Goal: Complete application form

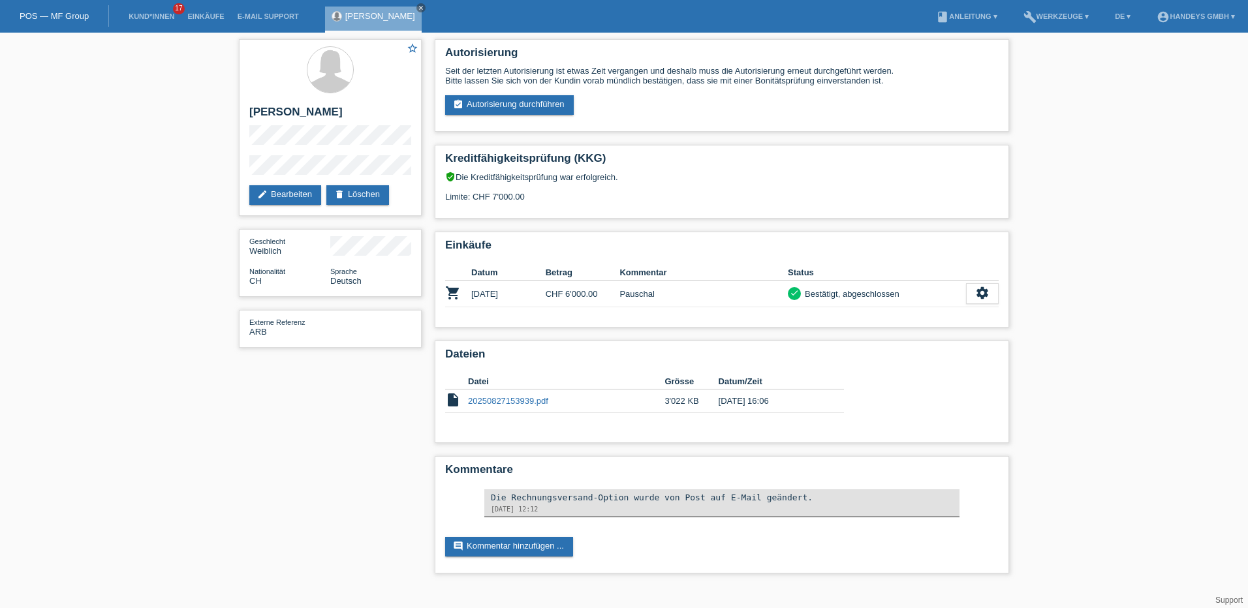
click at [50, 16] on link "POS — MF Group" at bounding box center [54, 16] width 69 height 10
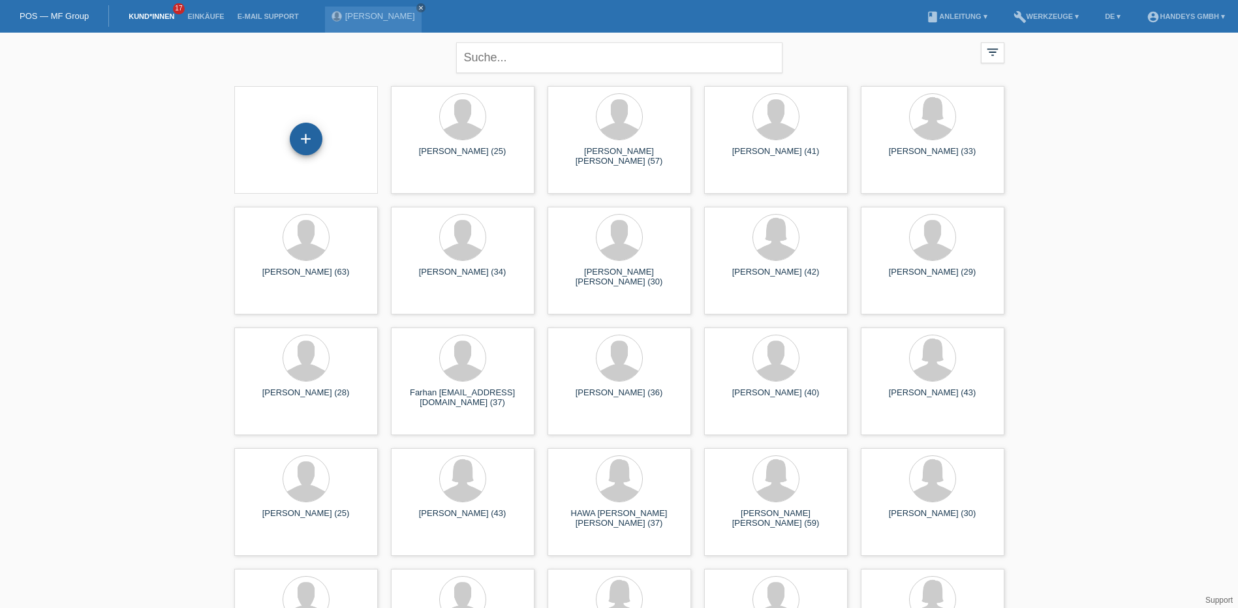
click at [317, 138] on div "+" at bounding box center [306, 139] width 31 height 22
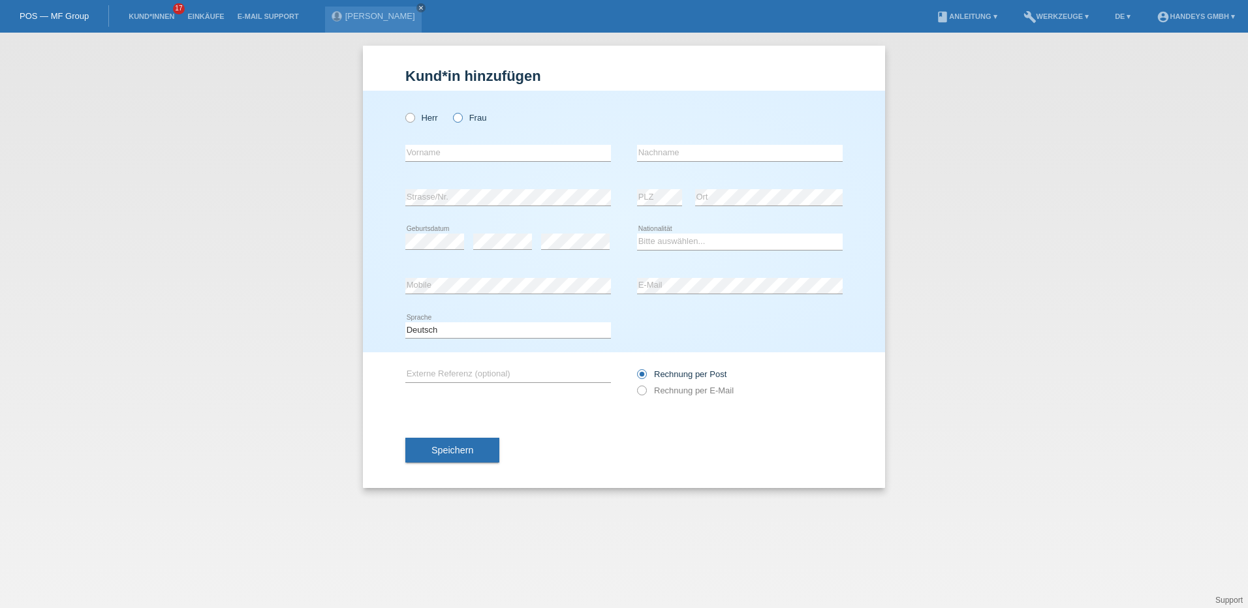
click at [451, 111] on icon at bounding box center [451, 111] width 0 height 0
click at [458, 119] on input "Frau" at bounding box center [457, 117] width 8 height 8
radio input "true"
click at [441, 155] on input "text" at bounding box center [508, 153] width 206 height 16
type input "alma"
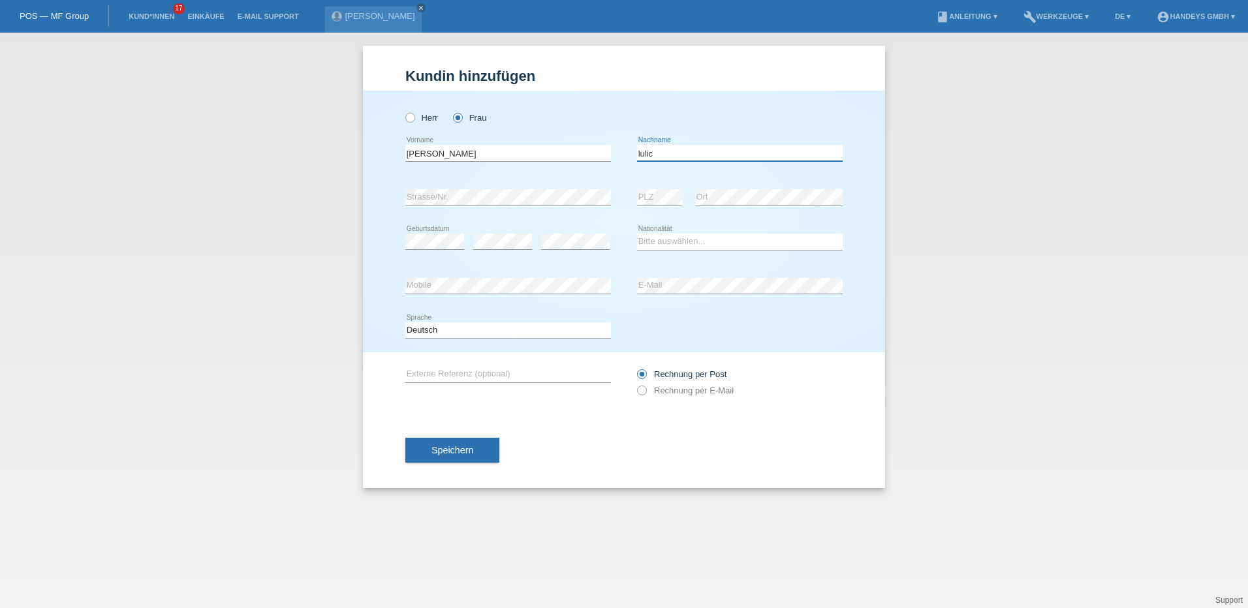
type input "lulic"
click at [650, 244] on select "Bitte auswählen... Schweiz Deutschland Liechtenstein Österreich ------------ Af…" at bounding box center [740, 242] width 206 height 16
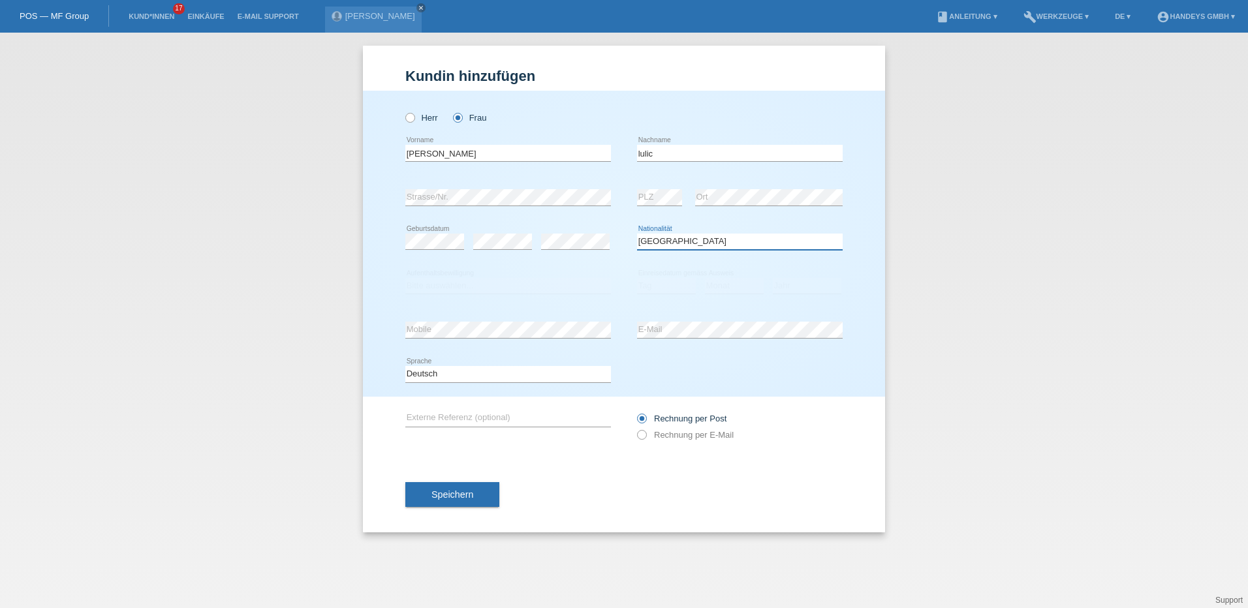
click at [672, 241] on select "Bitte auswählen... Schweiz Deutschland Liechtenstein Österreich ------------ Af…" at bounding box center [740, 242] width 206 height 16
select select "SI"
click at [637, 234] on select "Bitte auswählen... Schweiz Deutschland Liechtenstein Österreich ------------ Af…" at bounding box center [740, 242] width 206 height 16
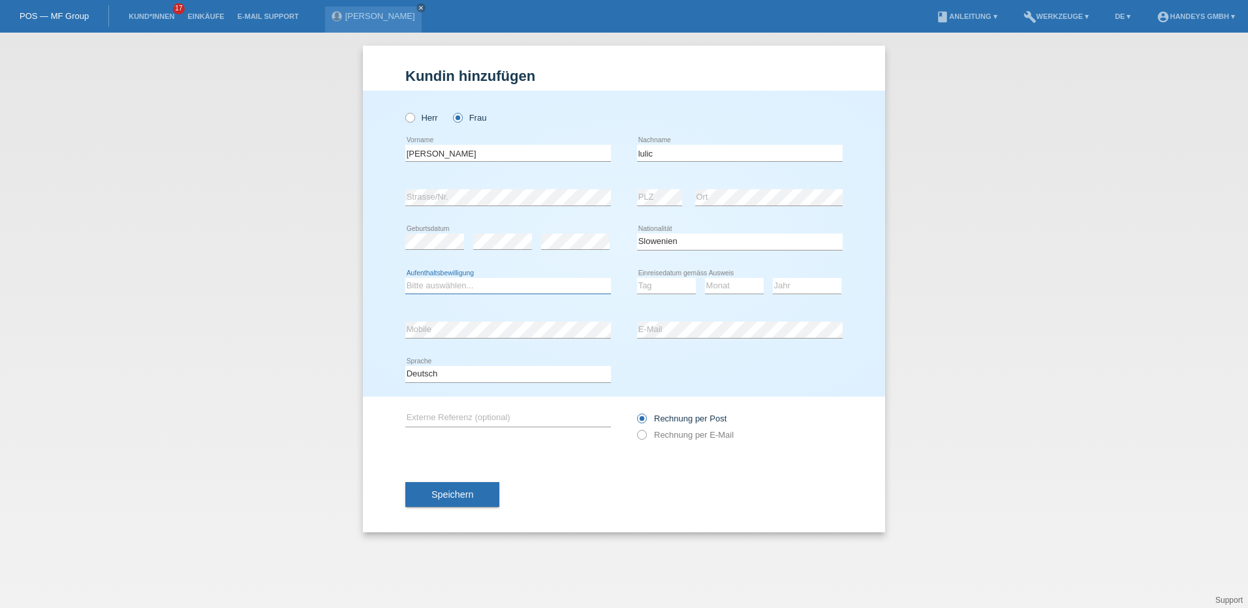
click at [436, 287] on select "Bitte auswählen... C B B - Flüchtlingsstatus Andere" at bounding box center [508, 286] width 206 height 16
select select "B"
click at [405, 278] on select "Bitte auswählen... C B B - Flüchtlingsstatus Andere" at bounding box center [508, 286] width 206 height 16
click at [674, 288] on select "Tag 01 02 03 04 05 06 07 08 09 10 11" at bounding box center [666, 286] width 59 height 16
select select "19"
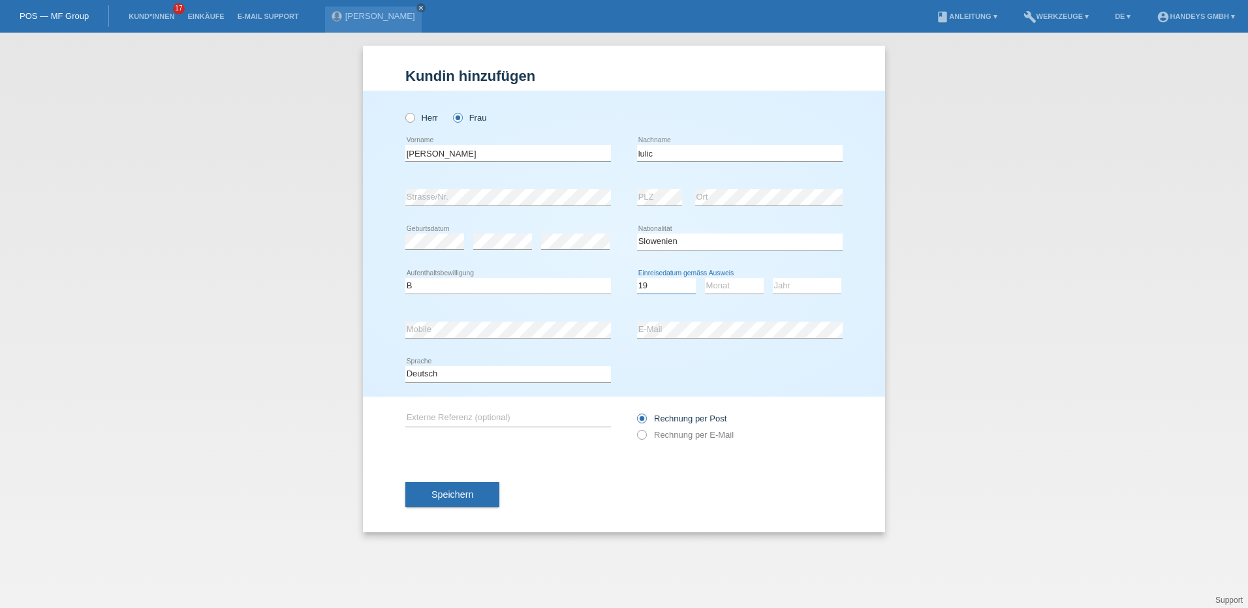
click at [637, 278] on select "Tag 01 02 03 04 05 06 07 08 09 10 11" at bounding box center [666, 286] width 59 height 16
click at [742, 290] on select "Monat 01 02 03 04 05 06 07 08 09 10 11" at bounding box center [734, 286] width 59 height 16
select select "08"
click at [705, 278] on select "Monat 01 02 03 04 05 06 07 08 09 10 11" at bounding box center [734, 286] width 59 height 16
click at [803, 285] on select "Jahr 2025 2024 2023 2022 2021 2020 2019 2018 2017 2016 2015 2014 2013 2012 2011…" at bounding box center [807, 286] width 69 height 16
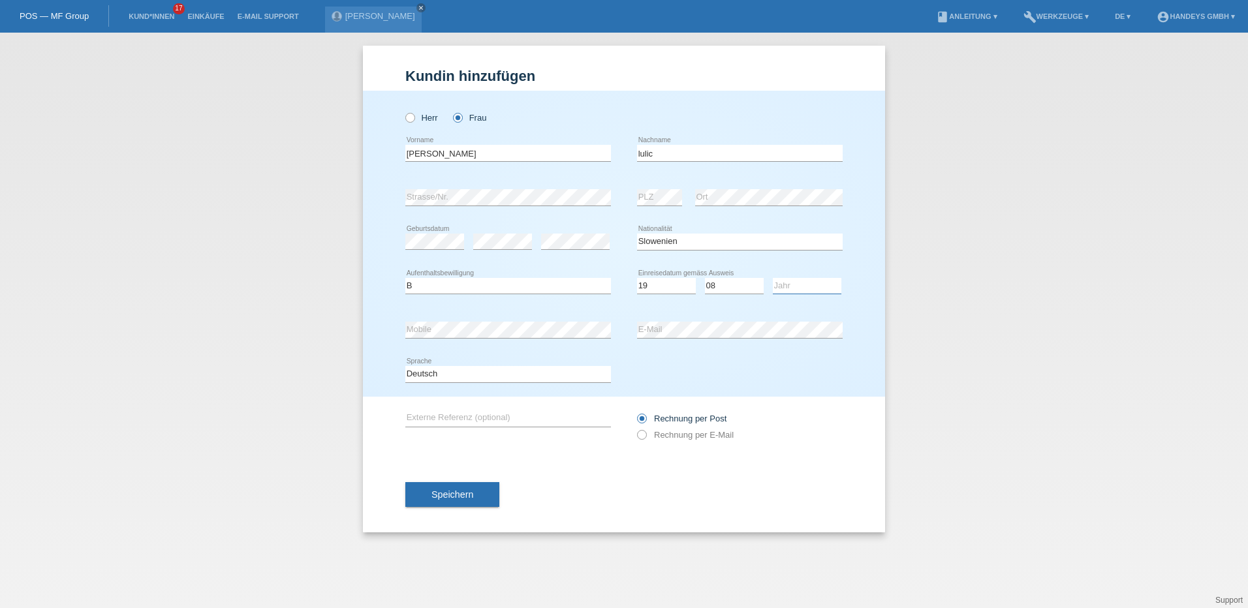
select select "2013"
click at [773, 278] on select "Jahr 2025 2024 2023 2022 2021 2020 2019 2018 2017 2016 2015 2014 2013 2012 2011…" at bounding box center [807, 286] width 69 height 16
click at [441, 413] on input "text" at bounding box center [508, 419] width 206 height 16
type input "cb"
click at [473, 497] on span "Speichern" at bounding box center [453, 495] width 42 height 10
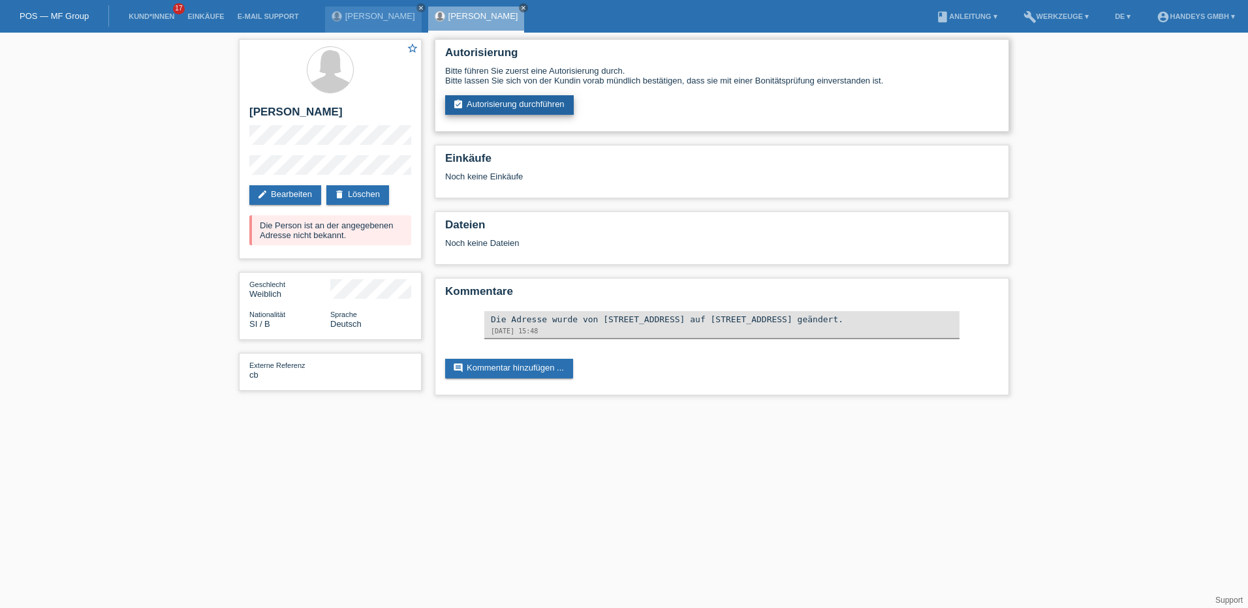
click at [561, 105] on link "assignment_turned_in Autorisierung durchführen" at bounding box center [509, 105] width 129 height 20
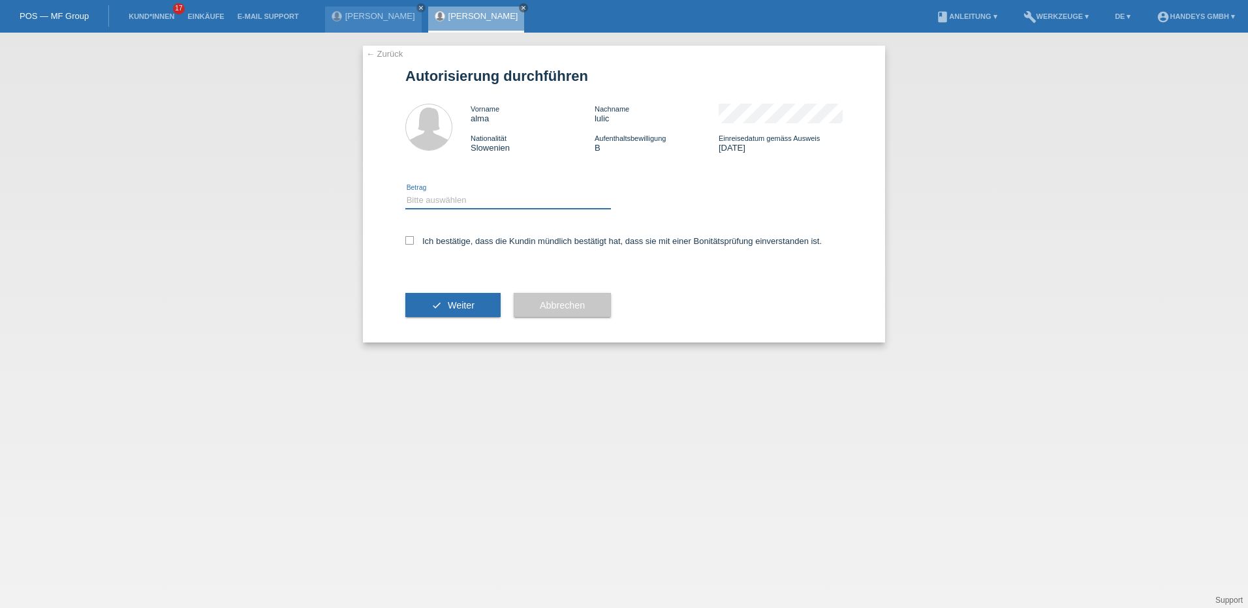
click at [457, 199] on select "Bitte auswählen CHF 1.00 - CHF 499.00 CHF 500.00 - CHF 1'999.00 CHF 2'000.00 - …" at bounding box center [508, 201] width 206 height 16
select select "3"
click at [405, 193] on select "Bitte auswählen CHF 1.00 - CHF 499.00 CHF 500.00 - CHF 1'999.00 CHF 2'000.00 - …" at bounding box center [508, 201] width 206 height 16
click at [409, 242] on icon at bounding box center [409, 240] width 8 height 8
click at [409, 242] on input "Ich bestätige, dass die Kundin mündlich bestätigt hat, dass sie mit einer Bonit…" at bounding box center [409, 240] width 8 height 8
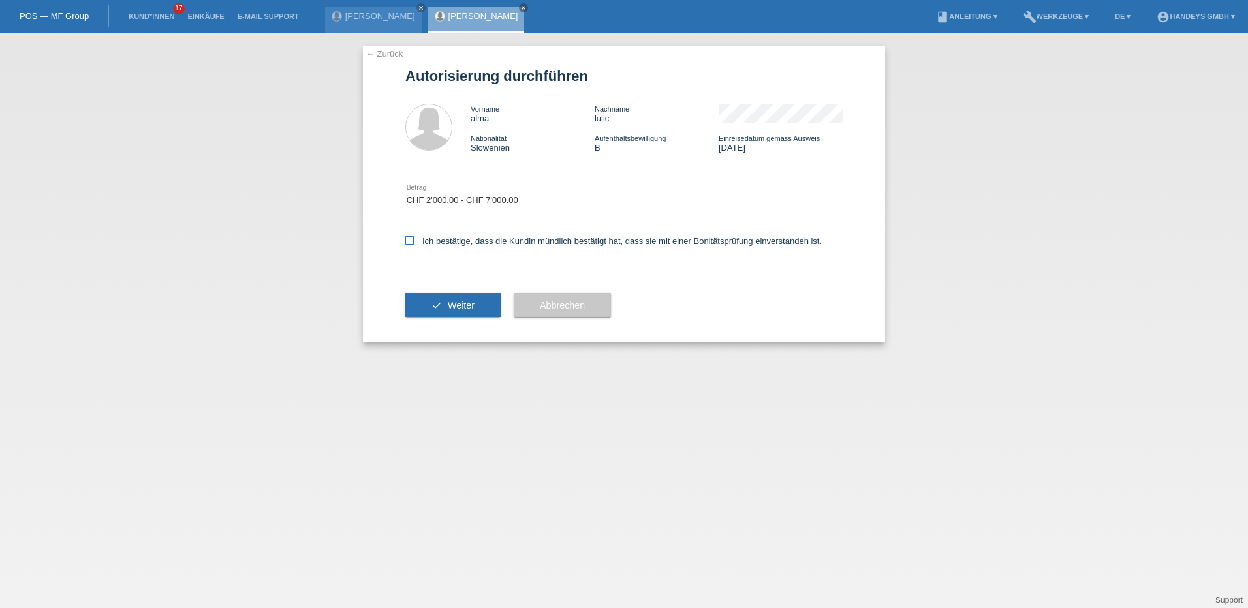
checkbox input "true"
click at [453, 307] on span "Weiter" at bounding box center [461, 305] width 27 height 10
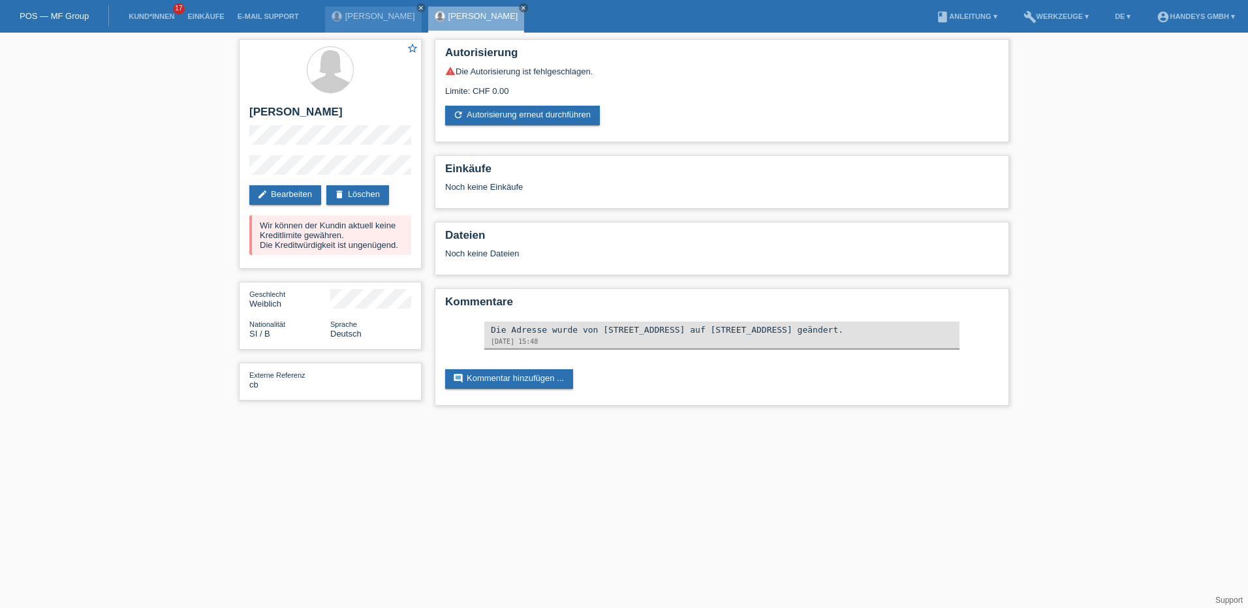
click at [687, 419] on html "POS — MF Group Kund*innen 17 Einkäufe E-Mail Support [PERSON_NAME] close close" at bounding box center [624, 209] width 1248 height 419
